Goal: Transaction & Acquisition: Purchase product/service

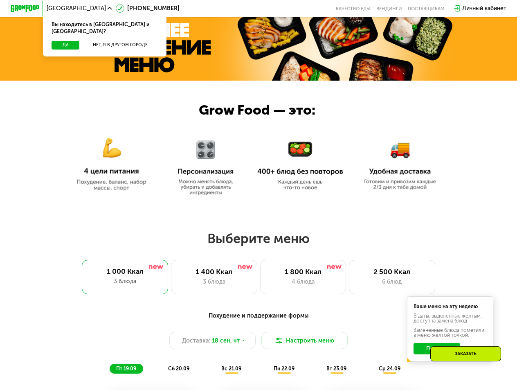
scroll to position [240, 0]
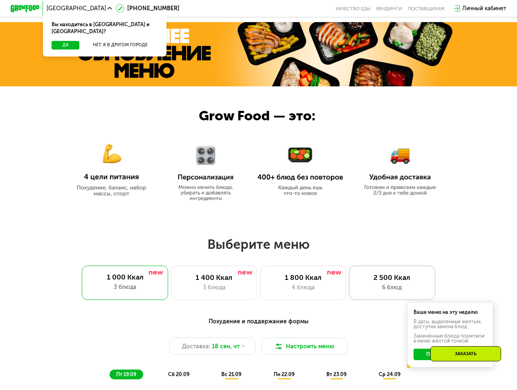
click at [376, 281] on div "2 500 Ккал" at bounding box center [392, 277] width 71 height 9
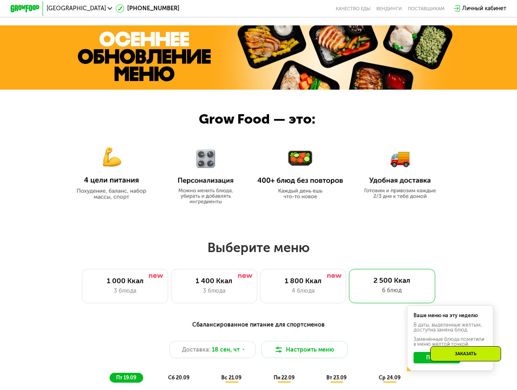
scroll to position [254, 0]
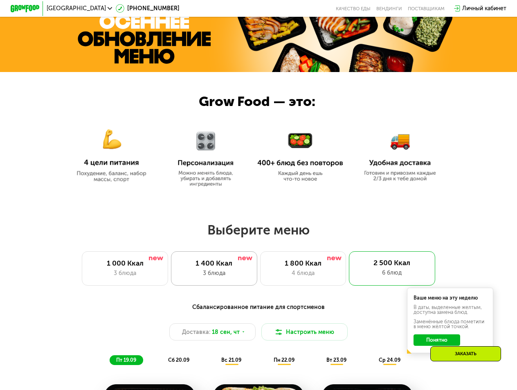
click at [212, 283] on div "1 400 Ккал 3 блюда" at bounding box center [214, 268] width 86 height 34
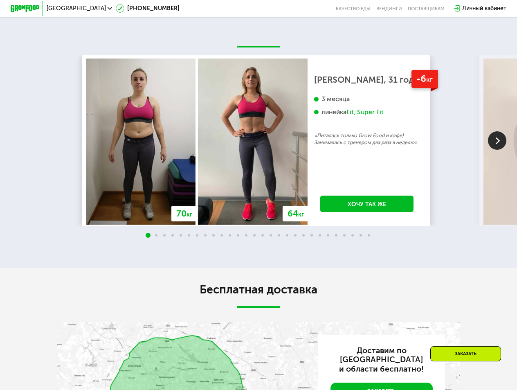
scroll to position [1302, 0]
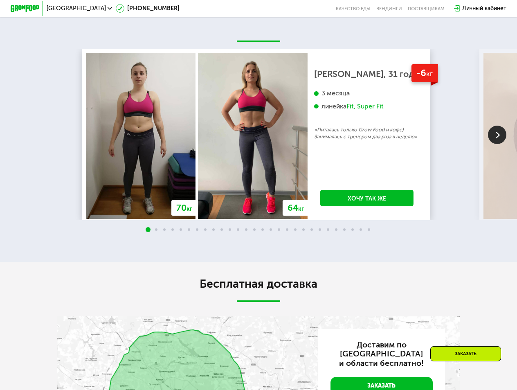
click at [500, 144] on img at bounding box center [497, 135] width 18 height 18
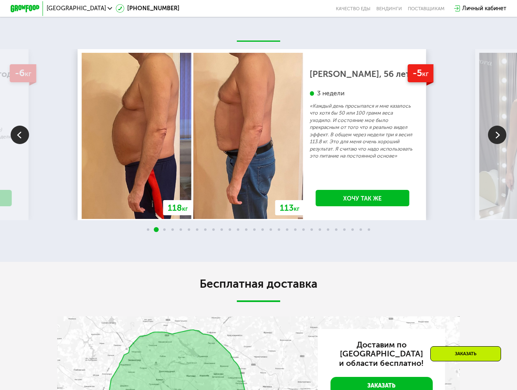
click at [500, 144] on img at bounding box center [497, 135] width 18 height 18
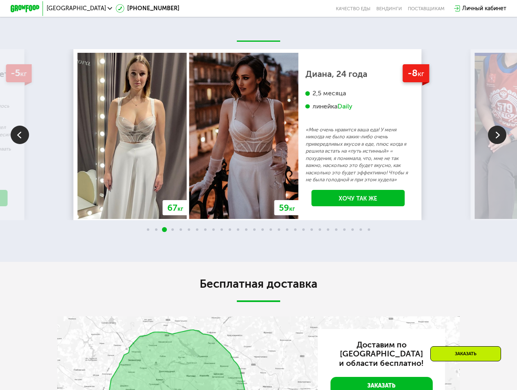
click at [500, 144] on img at bounding box center [497, 135] width 18 height 18
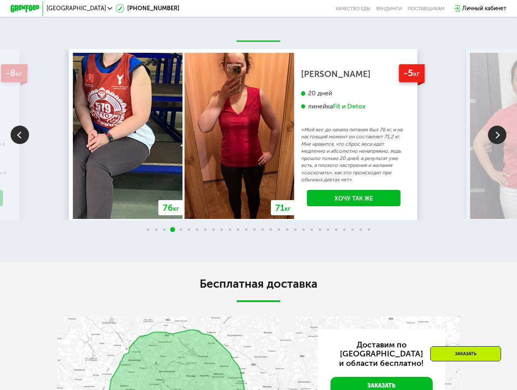
click at [500, 144] on img at bounding box center [497, 135] width 18 height 18
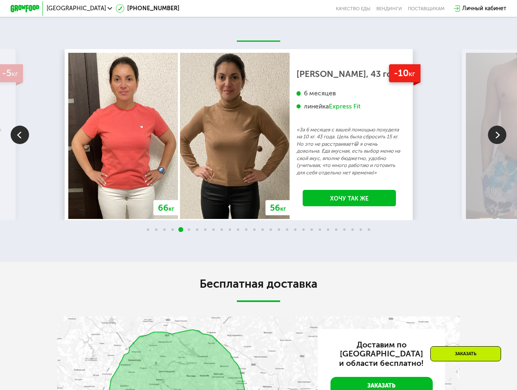
click at [500, 144] on img at bounding box center [497, 135] width 18 height 18
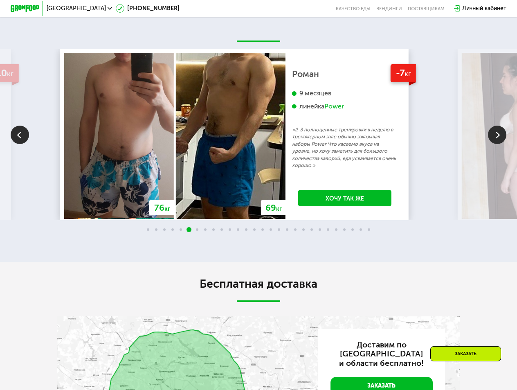
click at [500, 144] on img at bounding box center [497, 135] width 18 height 18
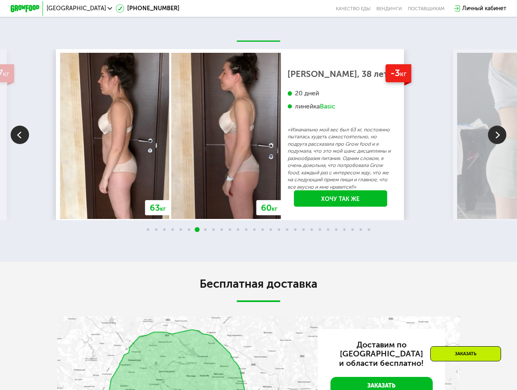
click at [500, 144] on img at bounding box center [497, 135] width 18 height 18
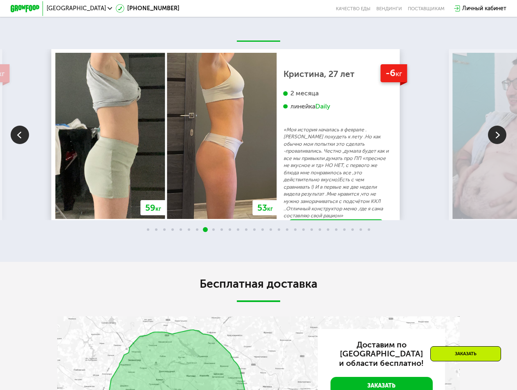
click at [500, 144] on img at bounding box center [497, 135] width 18 height 18
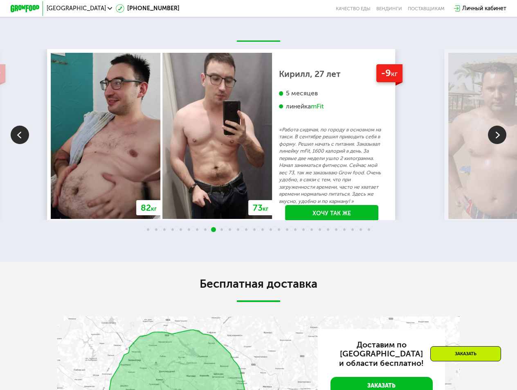
click at [500, 144] on img at bounding box center [497, 135] width 18 height 18
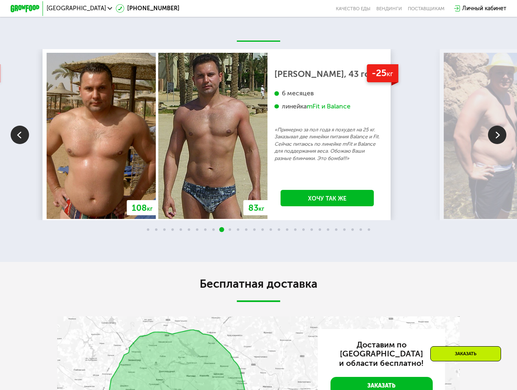
click at [500, 144] on img at bounding box center [497, 135] width 18 height 18
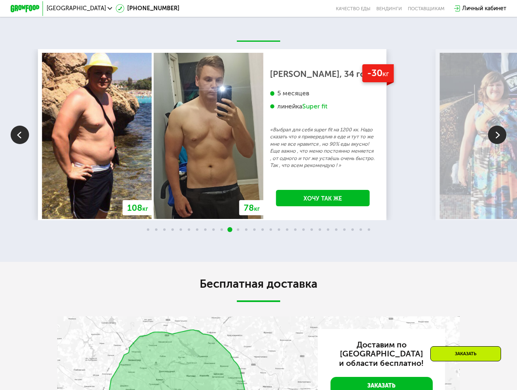
click at [500, 144] on img at bounding box center [497, 135] width 18 height 18
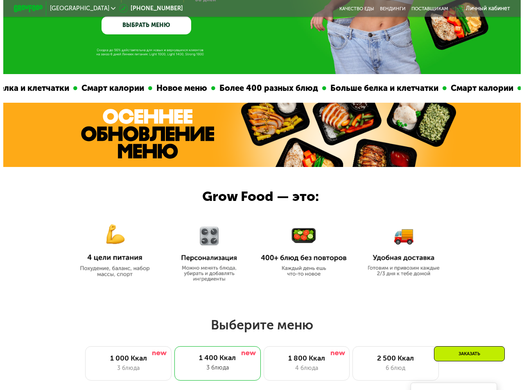
scroll to position [406, 0]
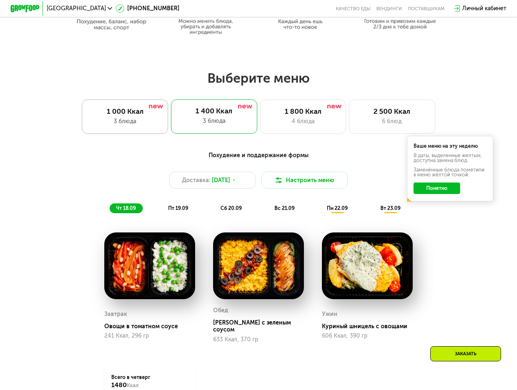
click at [160, 126] on div "1 000 Ккал 3 блюда" at bounding box center [125, 116] width 86 height 34
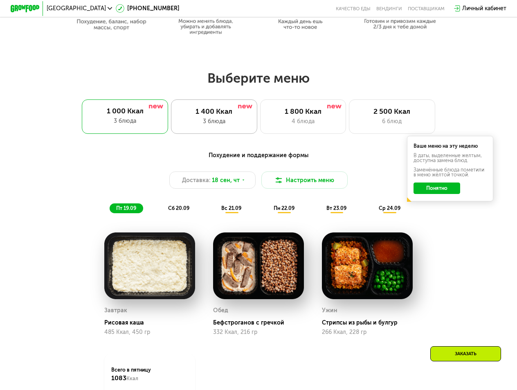
click at [188, 124] on div "3 блюда" at bounding box center [213, 121] width 71 height 9
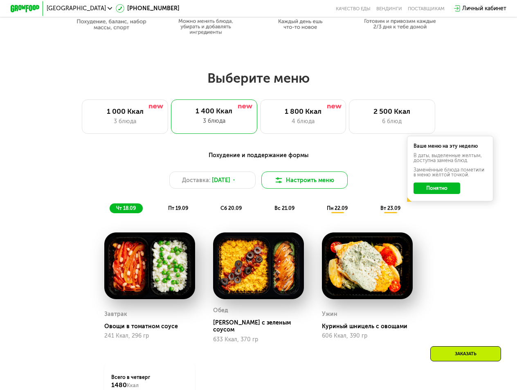
click at [306, 180] on button "Настроить меню" at bounding box center [304, 179] width 86 height 17
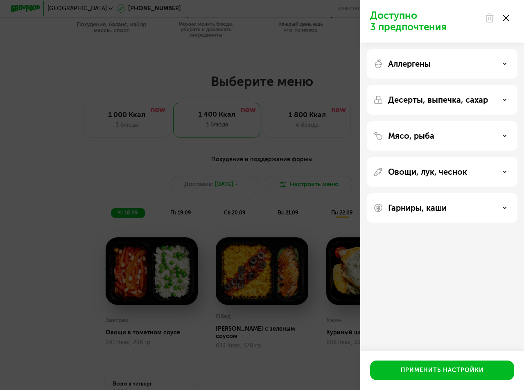
click at [493, 59] on div "Аллергены" at bounding box center [441, 64] width 137 height 10
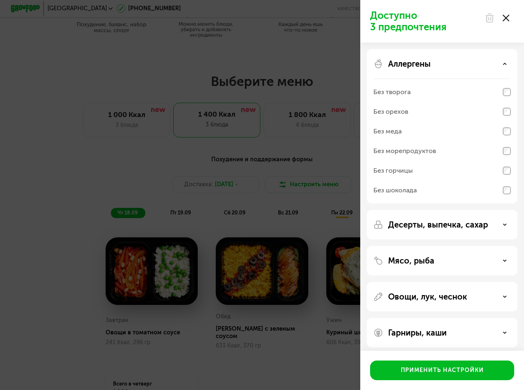
click at [453, 92] on div "Без творога" at bounding box center [441, 92] width 137 height 20
click at [434, 130] on div "Без меда" at bounding box center [441, 131] width 137 height 20
click at [433, 146] on div "Без морепродуктов" at bounding box center [404, 151] width 63 height 10
click at [440, 133] on div "Без меда" at bounding box center [441, 131] width 137 height 20
click at [416, 218] on div "Десерты, выпечка, сахар" at bounding box center [442, 224] width 151 height 29
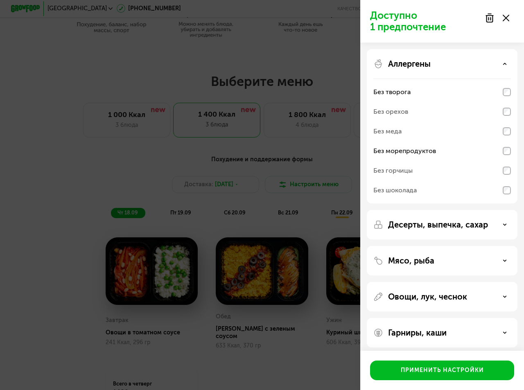
click at [425, 230] on div "Десерты, выпечка, сахар" at bounding box center [442, 224] width 151 height 29
click at [422, 227] on p "Десерты, выпечка, сахар" at bounding box center [438, 225] width 100 height 10
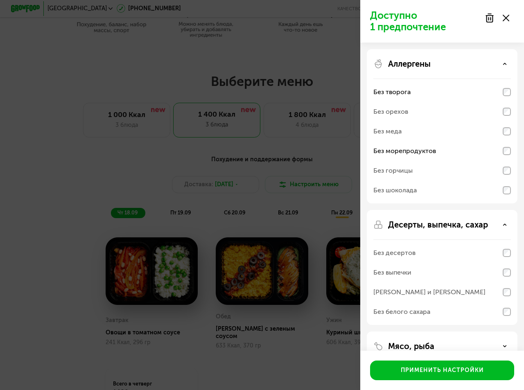
click at [413, 256] on div "Без десертов" at bounding box center [441, 253] width 137 height 20
click at [409, 283] on div "[PERSON_NAME] и [PERSON_NAME]" at bounding box center [441, 292] width 137 height 20
click at [409, 278] on div "Без выпечки" at bounding box center [441, 273] width 137 height 20
click at [413, 271] on div "Без выпечки" at bounding box center [441, 273] width 137 height 20
click at [409, 253] on div "Без десертов" at bounding box center [394, 253] width 42 height 10
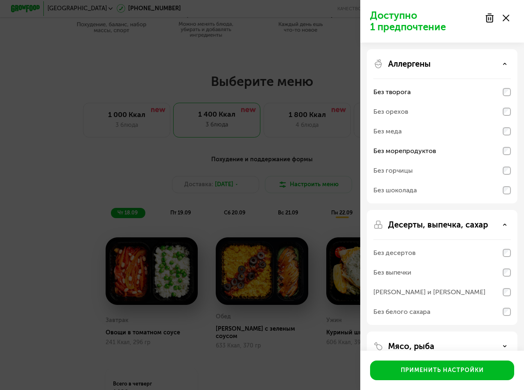
click at [409, 253] on div "Без десертов" at bounding box center [394, 253] width 42 height 10
click at [460, 64] on div "Аллергены" at bounding box center [441, 64] width 137 height 10
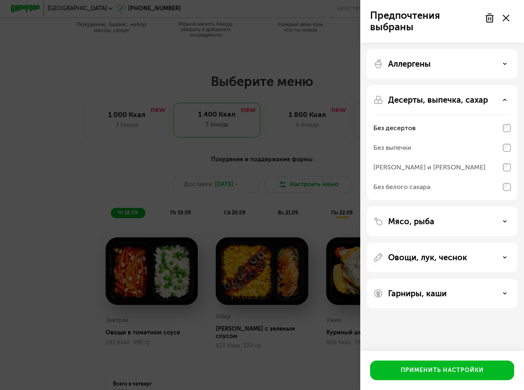
click at [437, 104] on p "Десерты, выпечка, сахар" at bounding box center [438, 100] width 100 height 10
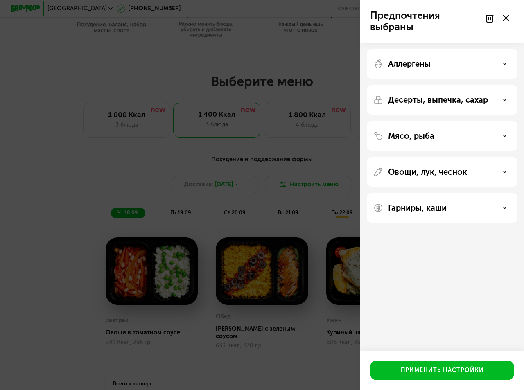
click at [432, 125] on div "Мясо, рыба" at bounding box center [442, 135] width 151 height 29
click at [431, 133] on p "Мясо, рыба" at bounding box center [411, 136] width 46 height 10
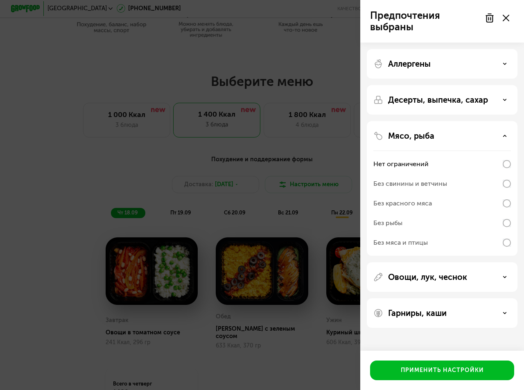
click at [426, 218] on div "Без рыбы" at bounding box center [441, 223] width 137 height 20
click at [427, 224] on div "Без рыбы" at bounding box center [441, 223] width 137 height 20
click at [488, 225] on div "Без рыбы" at bounding box center [441, 223] width 137 height 20
click at [396, 223] on div "Без рыбы" at bounding box center [387, 223] width 29 height 10
click at [420, 130] on div "Мясо, рыба Нет ограничений Без свинины и ветчины Без красного мяса Без рыбы Без…" at bounding box center [442, 188] width 151 height 135
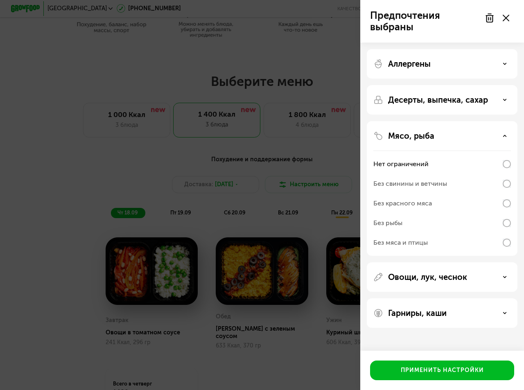
click at [485, 180] on div "Без свинины и ветчины" at bounding box center [441, 184] width 137 height 20
drag, startPoint x: 417, startPoint y: 138, endPoint x: 426, endPoint y: 148, distance: 13.9
click at [418, 138] on p "Мясо, рыба" at bounding box center [411, 136] width 46 height 10
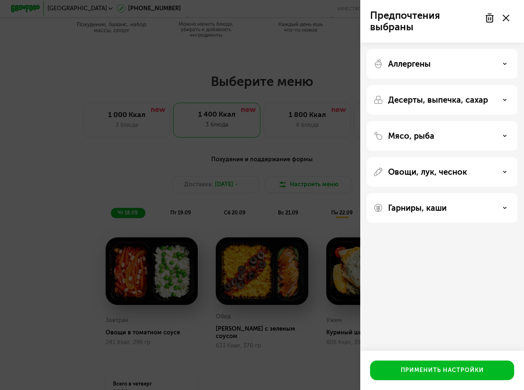
click at [425, 175] on p "Овощи, лук, чеснок" at bounding box center [427, 172] width 79 height 10
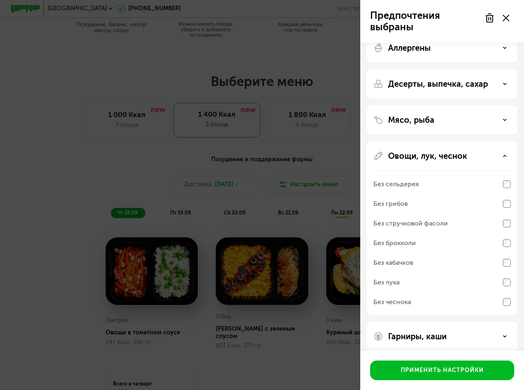
scroll to position [25, 0]
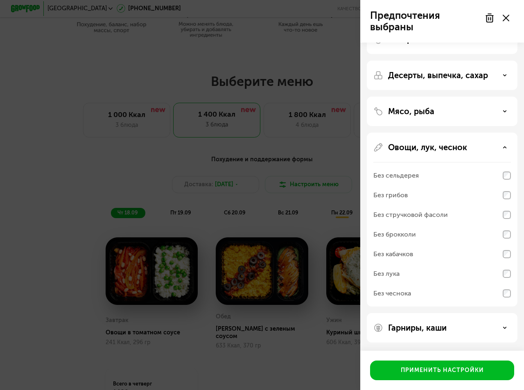
click at [425, 144] on p "Овощи, лук, чеснок" at bounding box center [427, 147] width 79 height 10
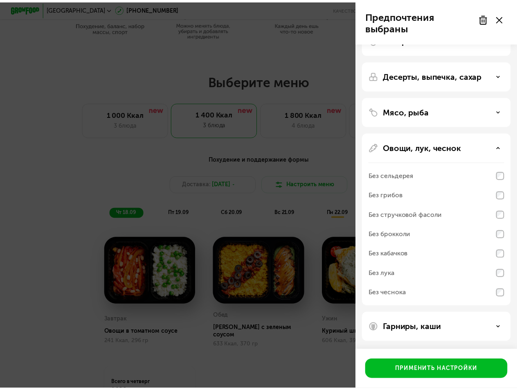
scroll to position [0, 0]
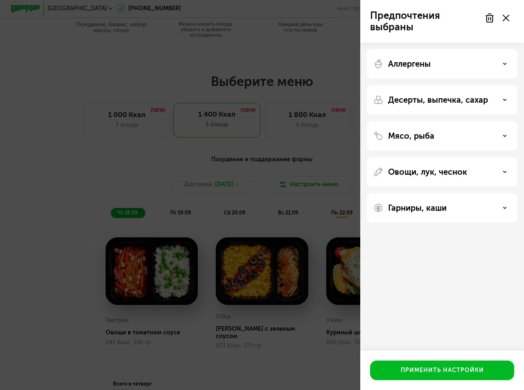
click at [413, 199] on div "Гарниры, каши" at bounding box center [442, 207] width 151 height 29
click at [413, 208] on p "Гарниры, каши" at bounding box center [417, 208] width 58 height 10
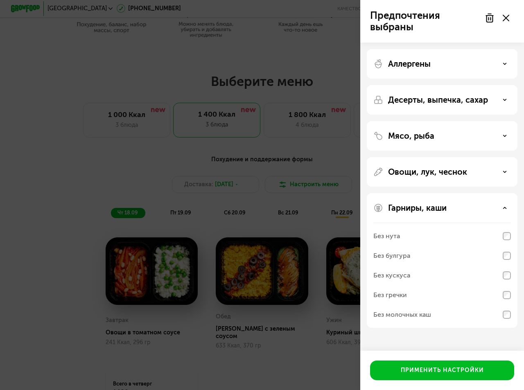
click at [413, 315] on div "Без молочных каш" at bounding box center [402, 315] width 58 height 10
click at [432, 318] on div "Без молочных каш" at bounding box center [441, 315] width 137 height 20
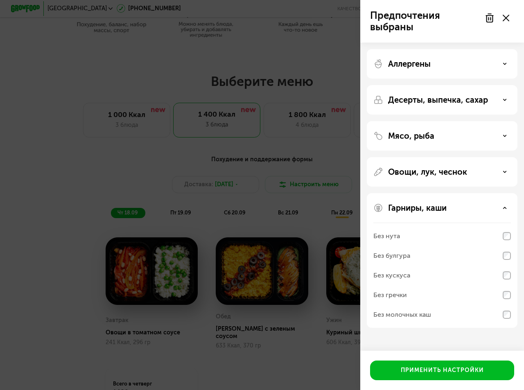
click at [452, 323] on div "Без молочных каш" at bounding box center [441, 315] width 137 height 20
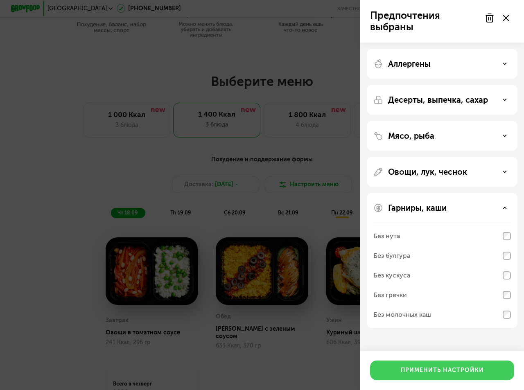
click at [444, 374] on div "Применить настройки" at bounding box center [441, 370] width 83 height 8
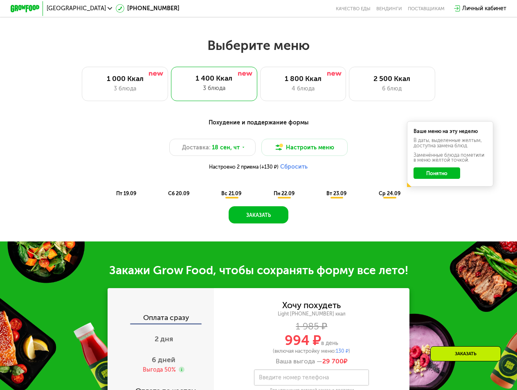
scroll to position [381, 0]
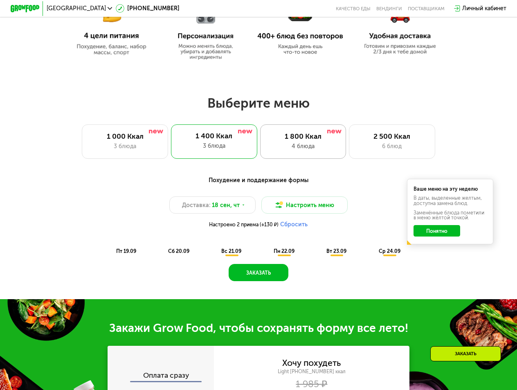
click at [307, 150] on div "4 блюда" at bounding box center [303, 146] width 71 height 9
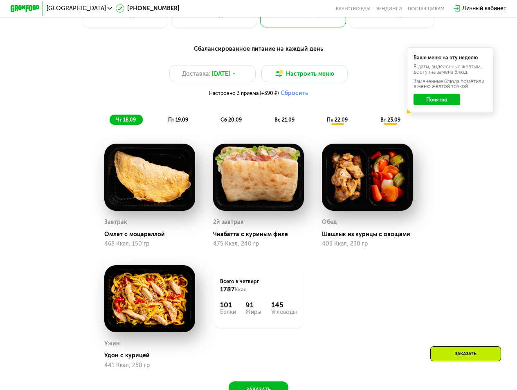
scroll to position [501, 0]
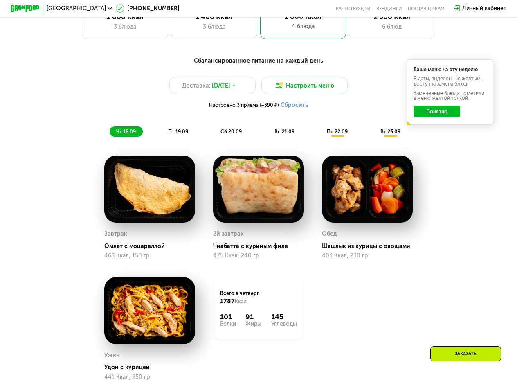
click at [178, 135] on span "пт 19.09" at bounding box center [178, 131] width 20 height 6
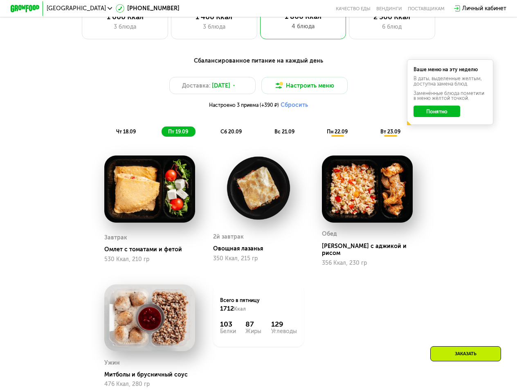
click at [220, 136] on div "сб 20.09" at bounding box center [231, 131] width 35 height 10
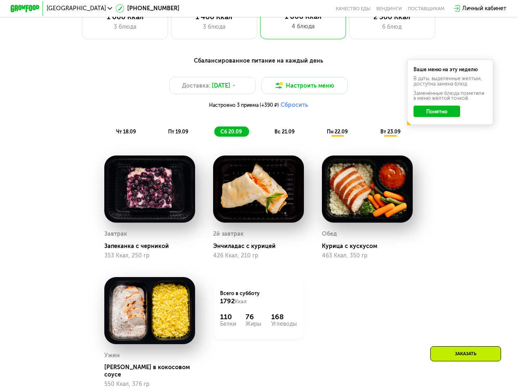
click at [134, 135] on span "чт 18.09" at bounding box center [126, 131] width 20 height 6
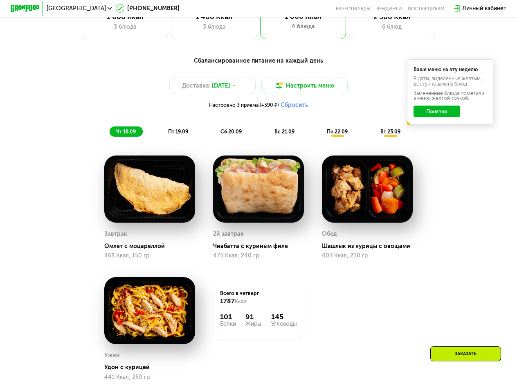
click at [165, 137] on div "пт 19.09" at bounding box center [179, 131] width 34 height 10
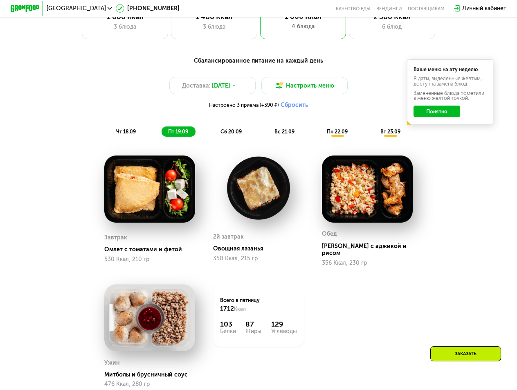
click at [225, 134] on span "сб 20.09" at bounding box center [230, 131] width 21 height 6
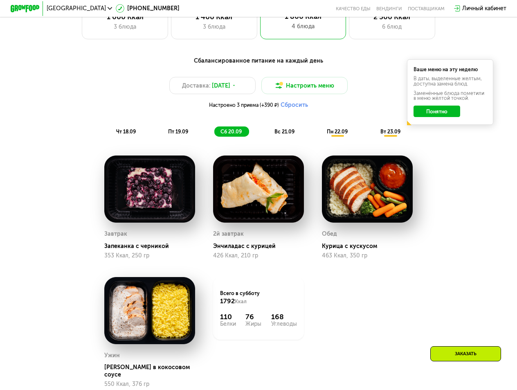
click at [185, 135] on span "пт 19.09" at bounding box center [178, 131] width 20 height 6
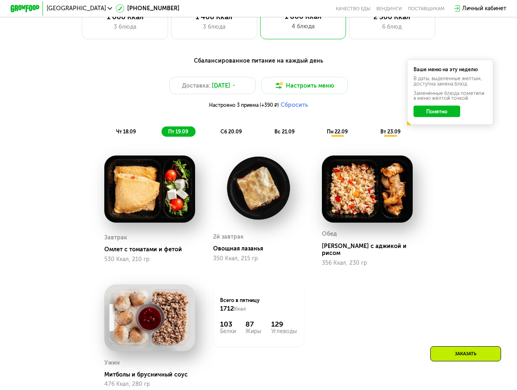
click at [226, 135] on span "сб 20.09" at bounding box center [230, 131] width 21 height 6
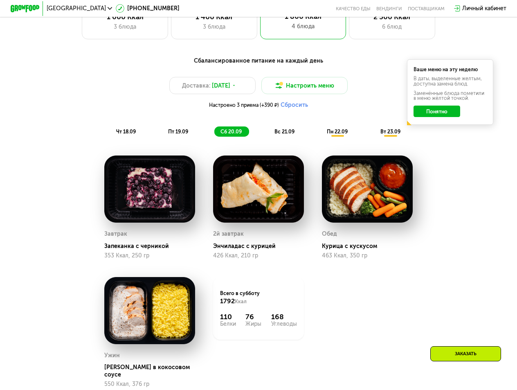
click at [287, 133] on span "вс 21.09" at bounding box center [284, 131] width 20 height 6
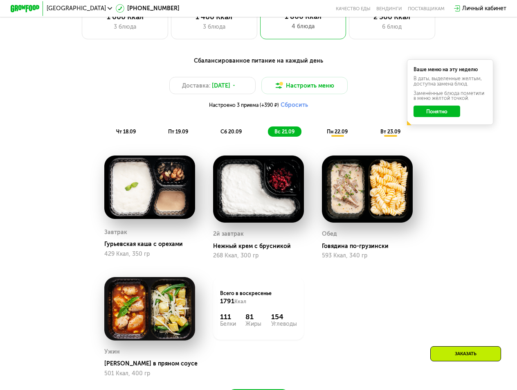
click at [349, 135] on div "пн 22.09" at bounding box center [337, 131] width 34 height 10
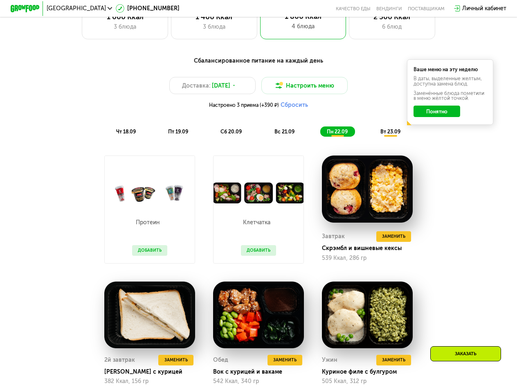
click at [155, 256] on button "Добавить" at bounding box center [149, 250] width 35 height 11
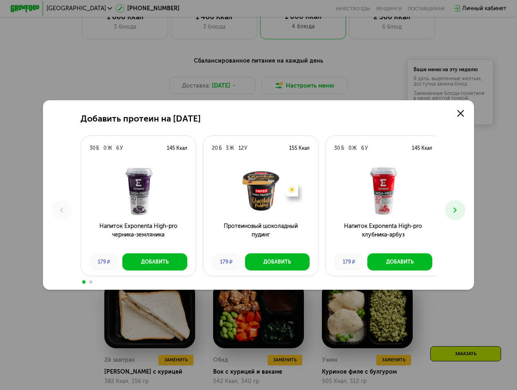
click at [459, 211] on icon at bounding box center [455, 210] width 9 height 9
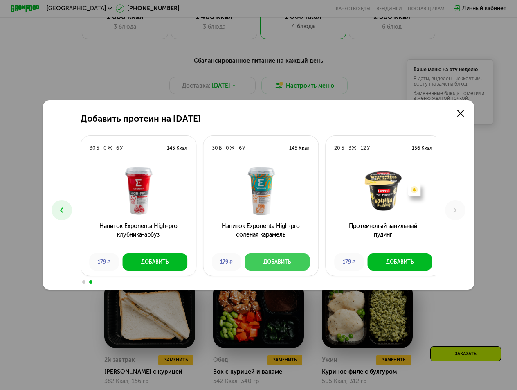
click at [254, 265] on button "Добавить" at bounding box center [277, 261] width 65 height 17
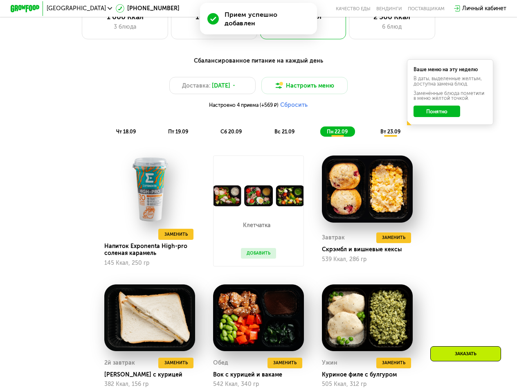
click at [247, 257] on button "Добавить" at bounding box center [258, 253] width 35 height 11
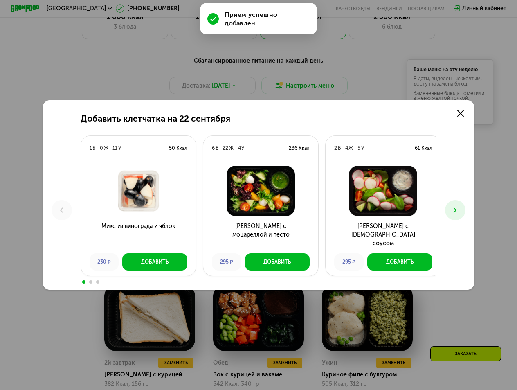
click at [452, 214] on button at bounding box center [455, 210] width 20 height 20
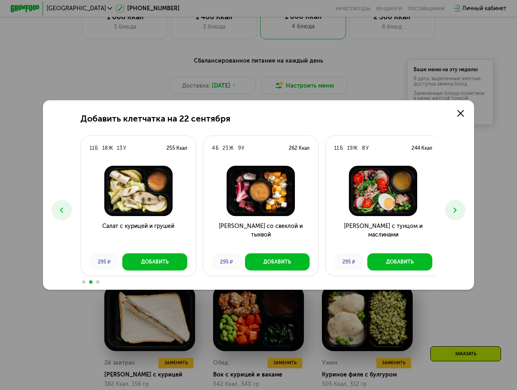
click at [452, 214] on button at bounding box center [455, 210] width 20 height 20
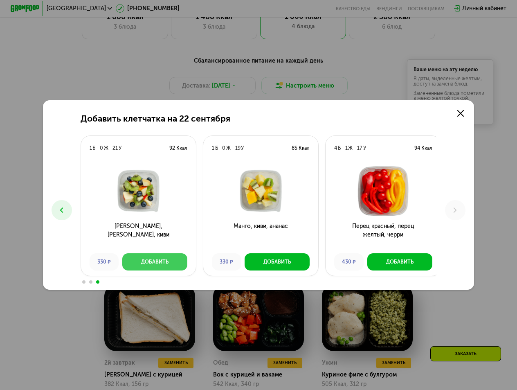
click at [157, 270] on button "Добавить" at bounding box center [154, 261] width 65 height 17
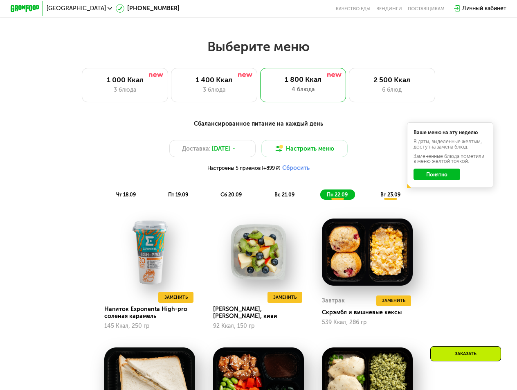
scroll to position [480, 0]
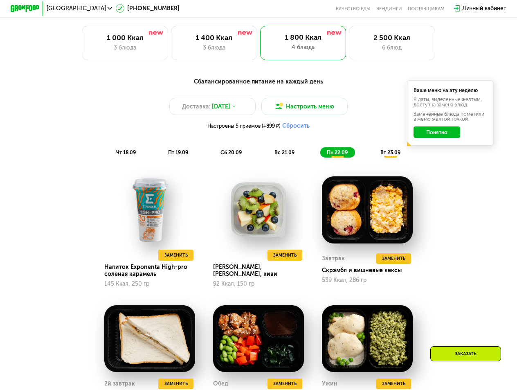
click at [391, 153] on div "вт 23.09" at bounding box center [391, 152] width 34 height 10
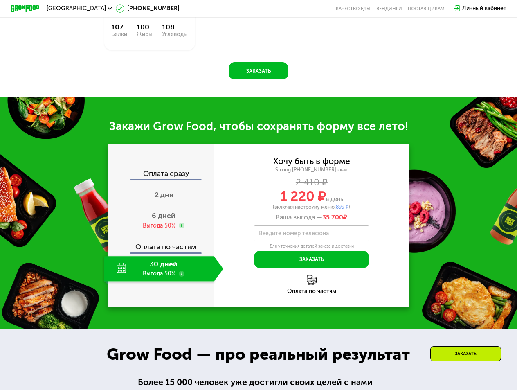
scroll to position [953, 0]
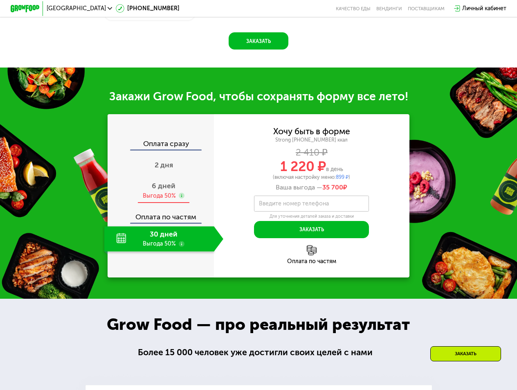
click at [162, 187] on span "6 дней" at bounding box center [164, 186] width 24 height 9
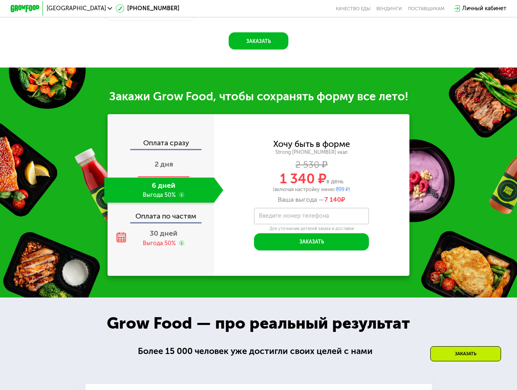
click at [164, 173] on div "2 дня" at bounding box center [163, 164] width 119 height 25
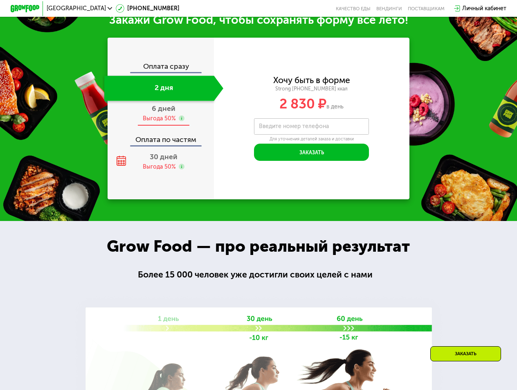
scroll to position [883, 0]
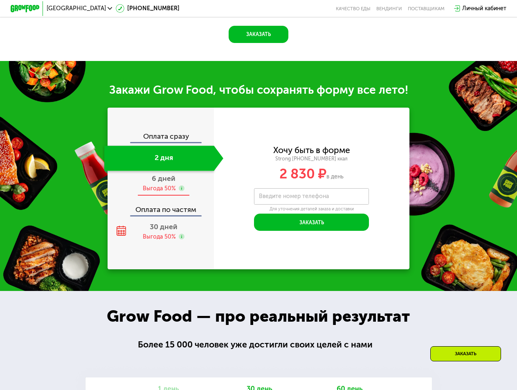
click at [162, 183] on span "6 дней" at bounding box center [164, 178] width 24 height 9
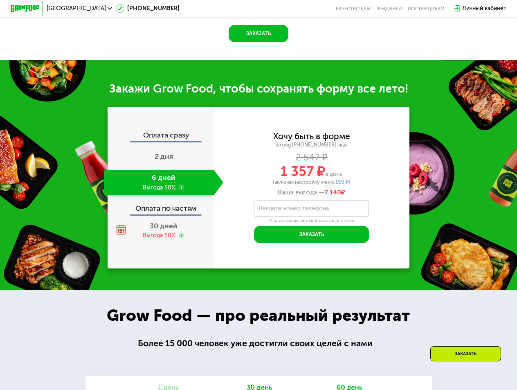
scroll to position [867, 0]
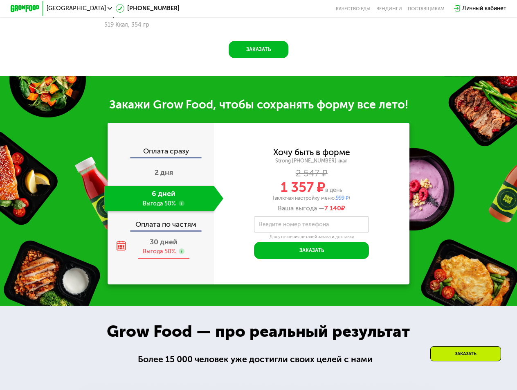
click at [121, 247] on div "30 дней Выгода 50%" at bounding box center [163, 246] width 119 height 25
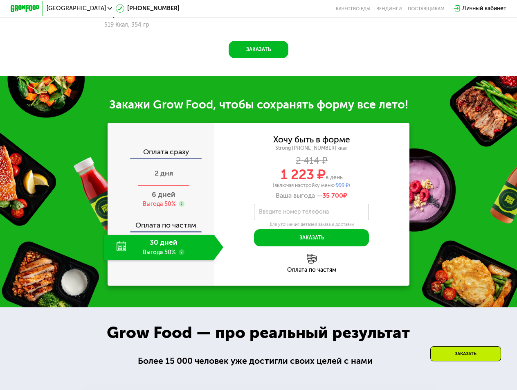
click at [167, 178] on div "2 дня" at bounding box center [163, 174] width 119 height 25
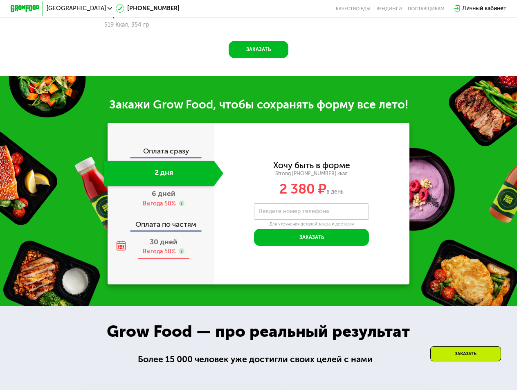
click at [165, 238] on span "30 дней" at bounding box center [164, 242] width 28 height 9
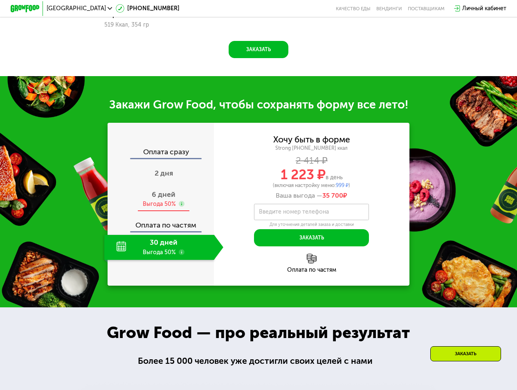
click at [162, 194] on span "6 дней" at bounding box center [164, 194] width 24 height 9
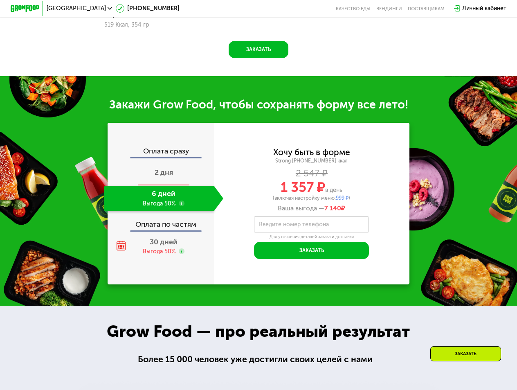
click at [189, 174] on div "2 дня" at bounding box center [163, 173] width 119 height 25
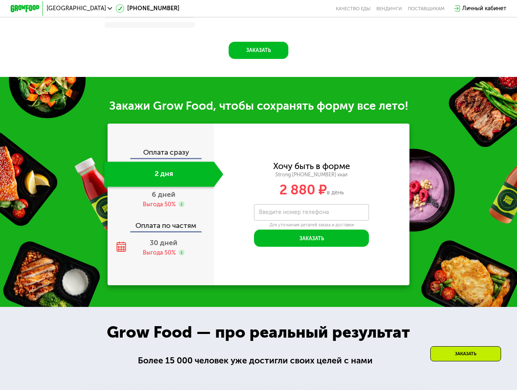
scroll to position [849, 0]
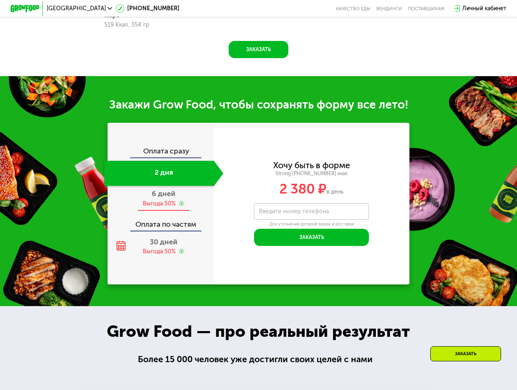
click at [180, 200] on icon at bounding box center [182, 203] width 6 height 6
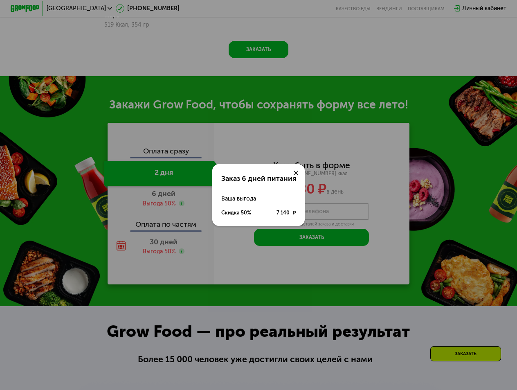
click at [235, 251] on div "Заказ 6 дней питания Ваша выгода Скидка 50% 7 140 ₽" at bounding box center [258, 195] width 517 height 390
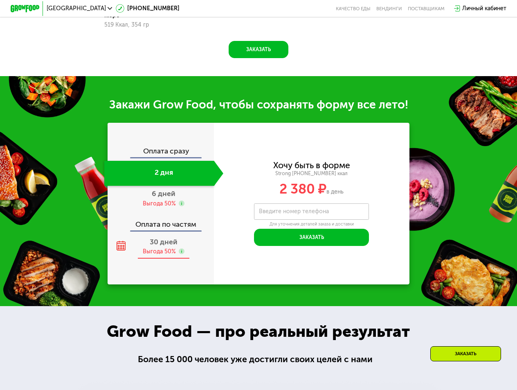
click at [168, 234] on div "30 дней Выгода 50%" at bounding box center [163, 246] width 119 height 25
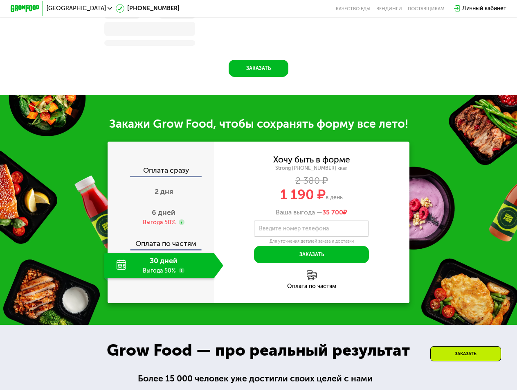
scroll to position [867, 0]
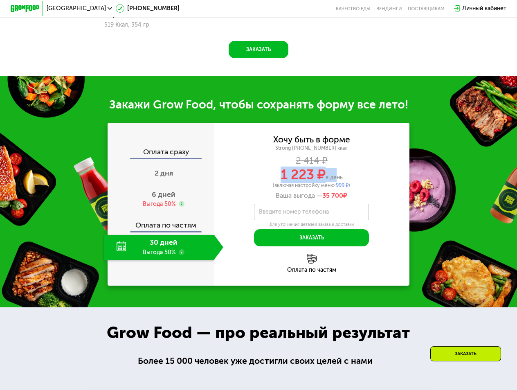
drag, startPoint x: 314, startPoint y: 173, endPoint x: 336, endPoint y: 173, distance: 21.7
click at [336, 173] on div "1 223 ₽ в день" at bounding box center [312, 174] width 196 height 13
click at [336, 175] on span "в день" at bounding box center [334, 177] width 17 height 7
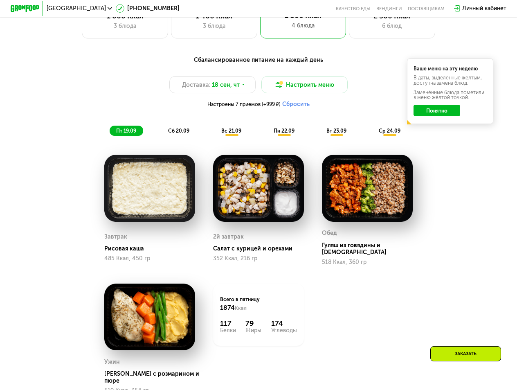
scroll to position [806, 0]
